Goal: Navigation & Orientation: Go to known website

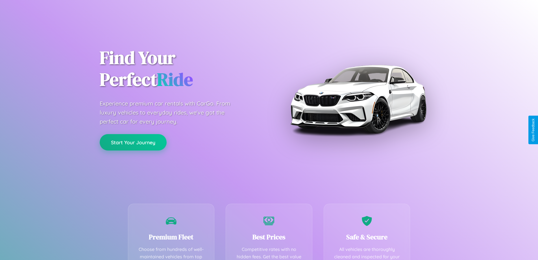
click at [133, 142] on button "Start Your Journey" at bounding box center [133, 142] width 67 height 16
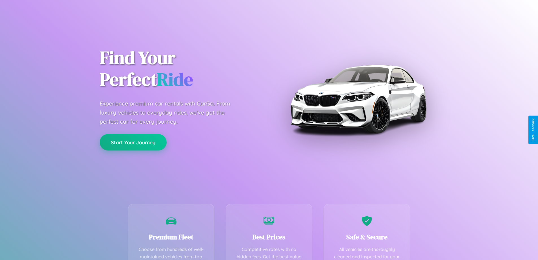
click at [133, 142] on button "Start Your Journey" at bounding box center [133, 142] width 67 height 16
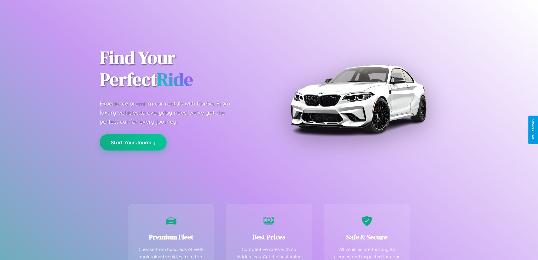
click at [133, 142] on button "Start Your Journey" at bounding box center [133, 142] width 67 height 16
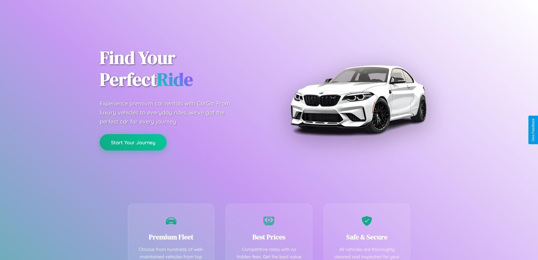
click at [133, 142] on button "Start Your Journey" at bounding box center [133, 142] width 67 height 16
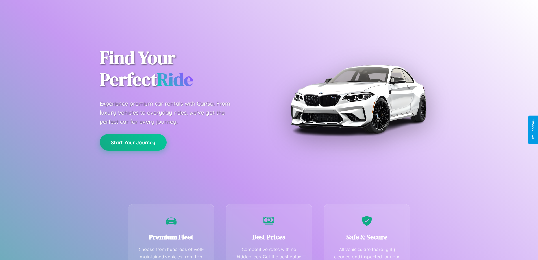
click at [133, 142] on button "Start Your Journey" at bounding box center [133, 142] width 67 height 16
